Goal: Transaction & Acquisition: Purchase product/service

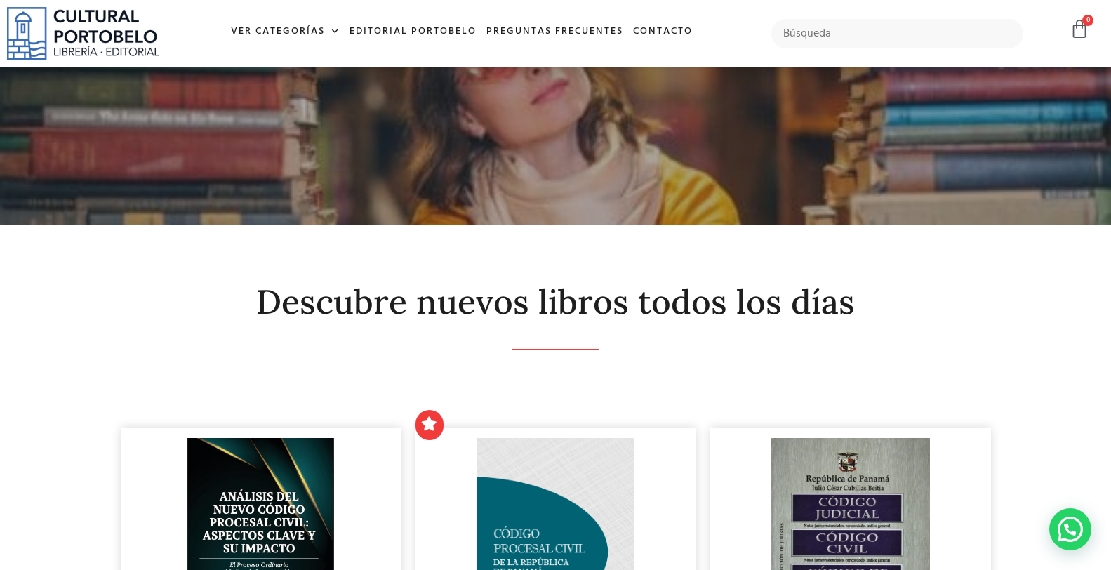
scroll to position [207, 0]
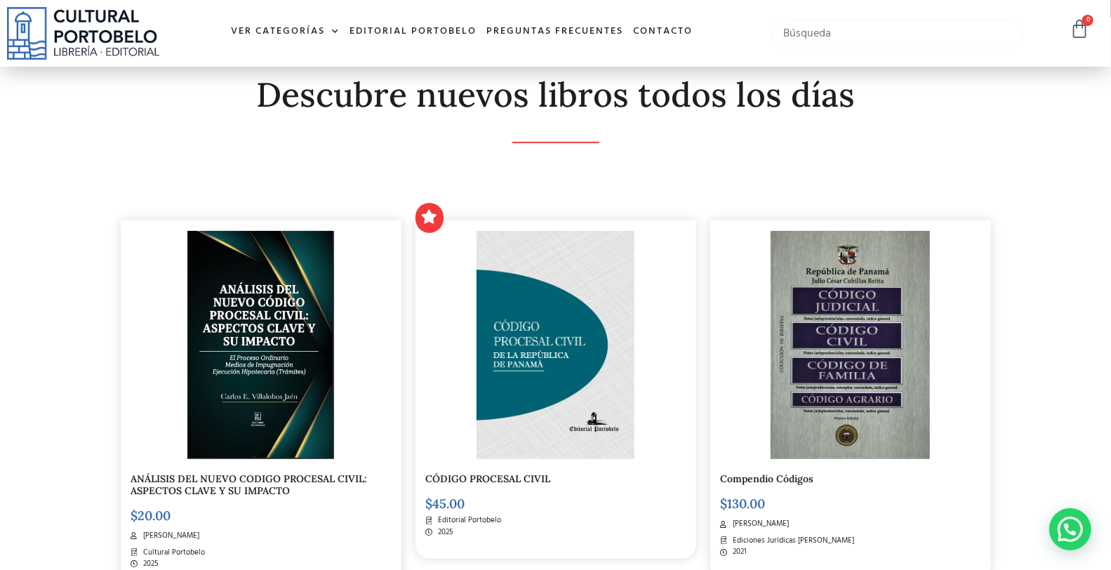
click at [888, 43] on input "text" at bounding box center [896, 33] width 251 height 29
type input "[PERSON_NAME]"
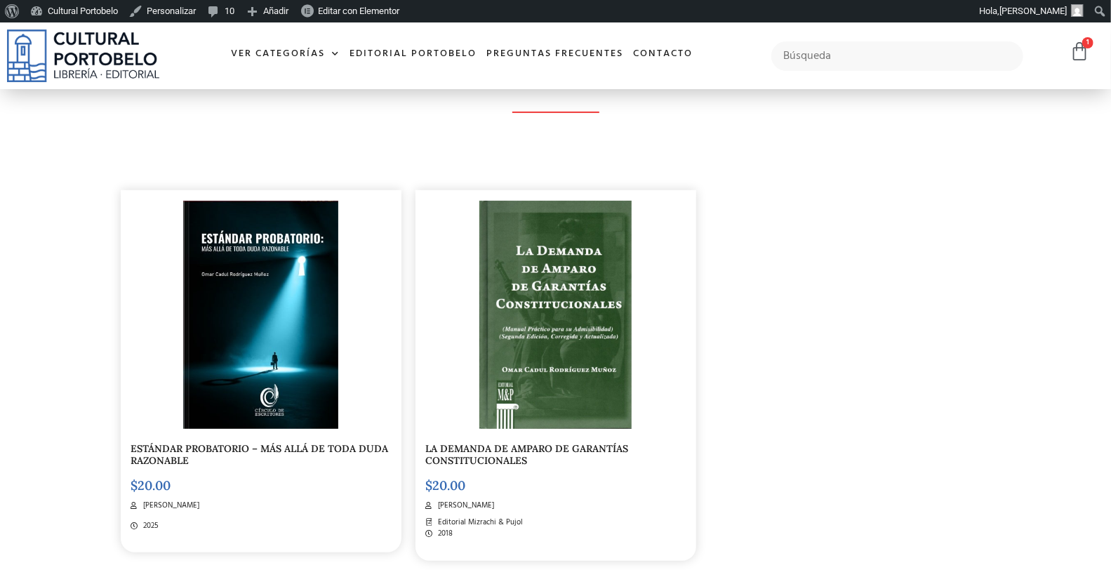
scroll to position [258, 0]
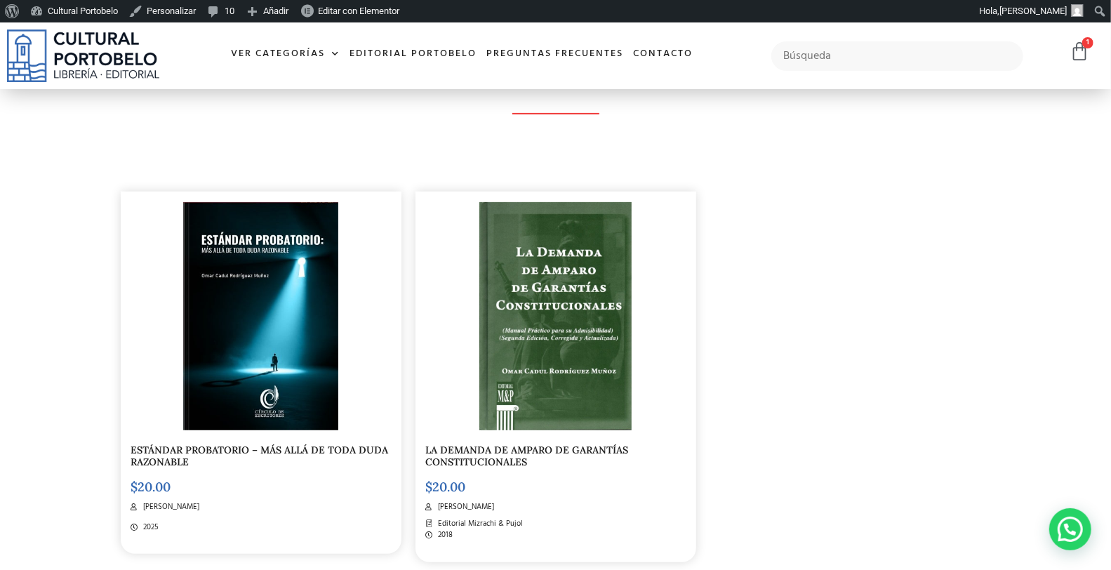
click at [300, 411] on img at bounding box center [260, 316] width 155 height 228
